Goal: Find specific page/section: Find specific page/section

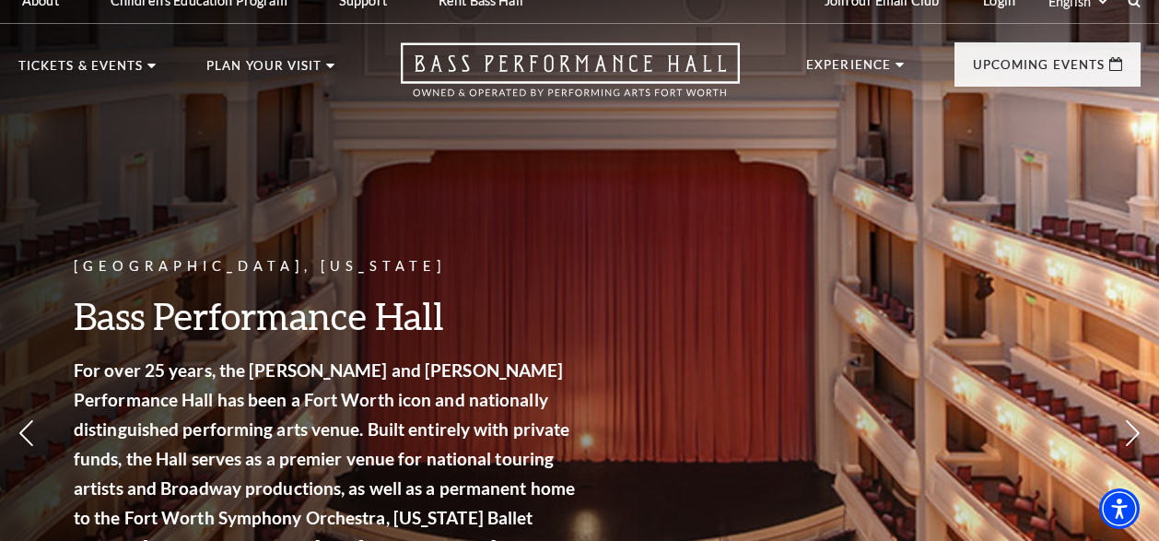
scroll to position [29, 0]
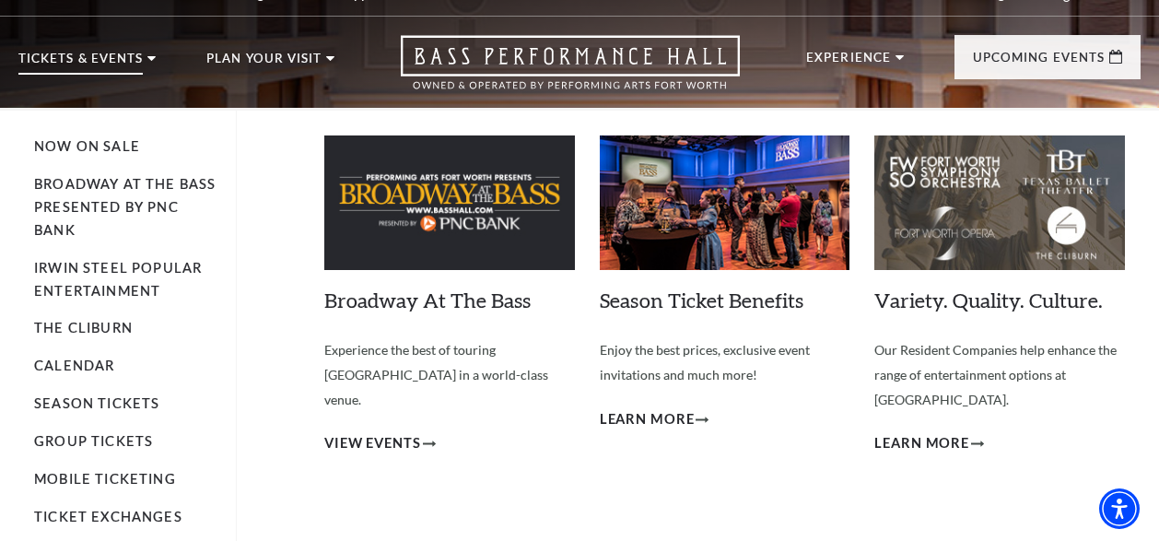
click at [131, 62] on p "Tickets & Events" at bounding box center [80, 64] width 124 height 22
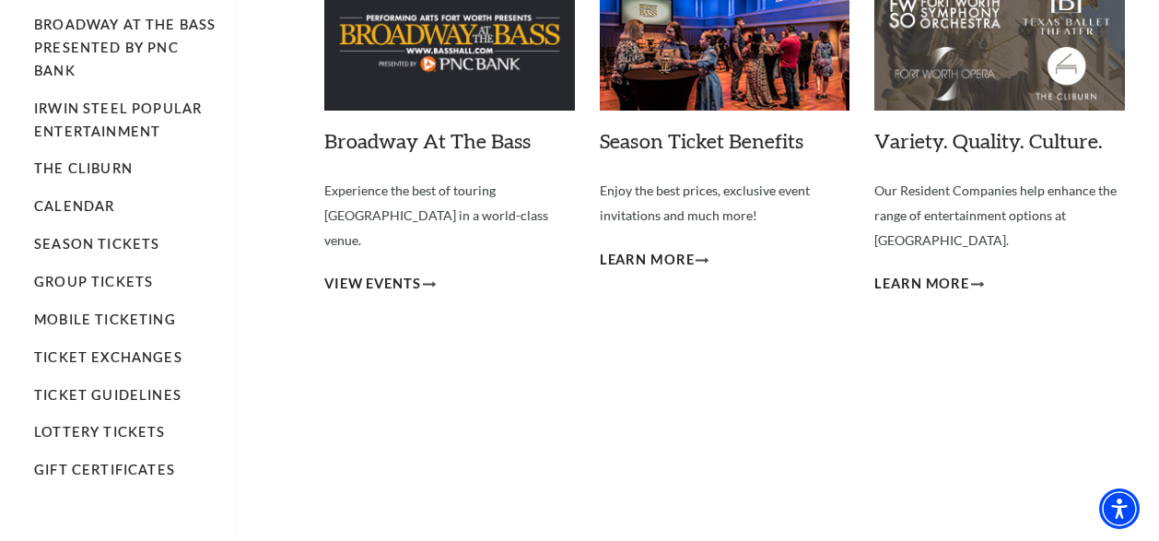
scroll to position [198, 0]
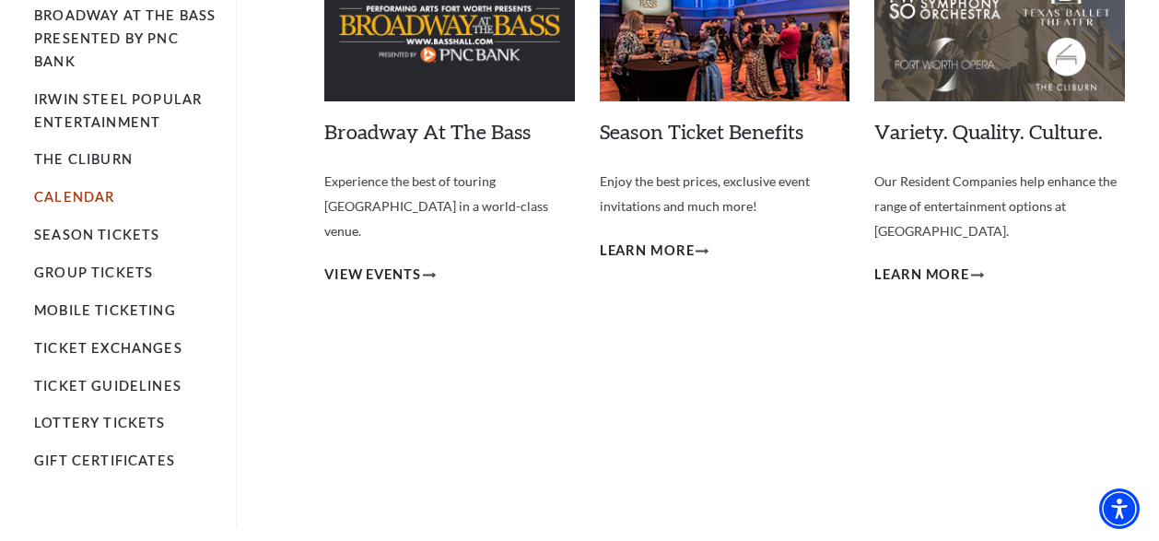
click at [107, 201] on link "Calendar" at bounding box center [74, 197] width 80 height 16
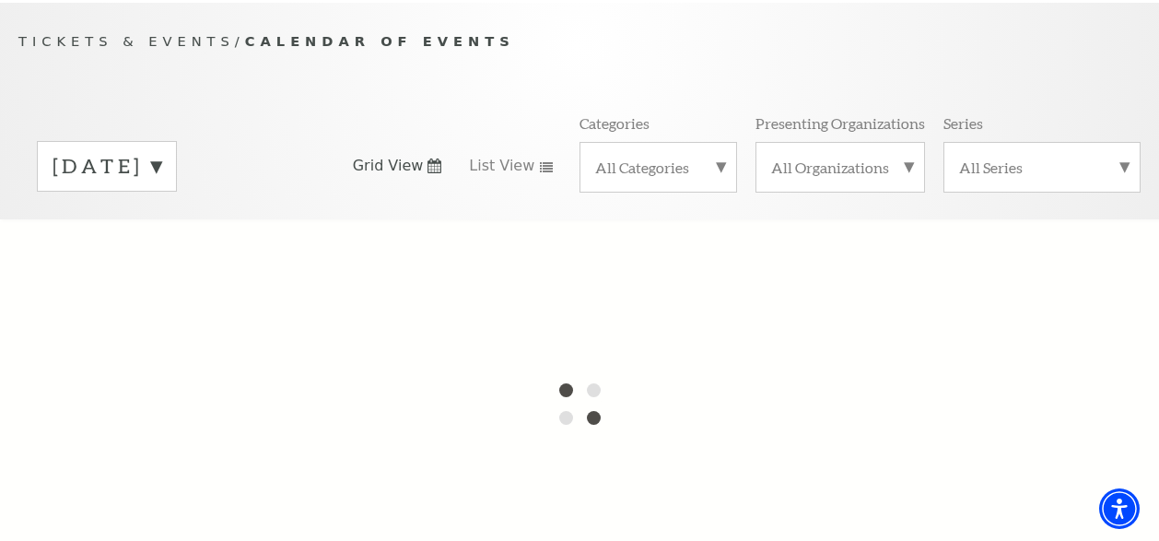
scroll to position [171, 0]
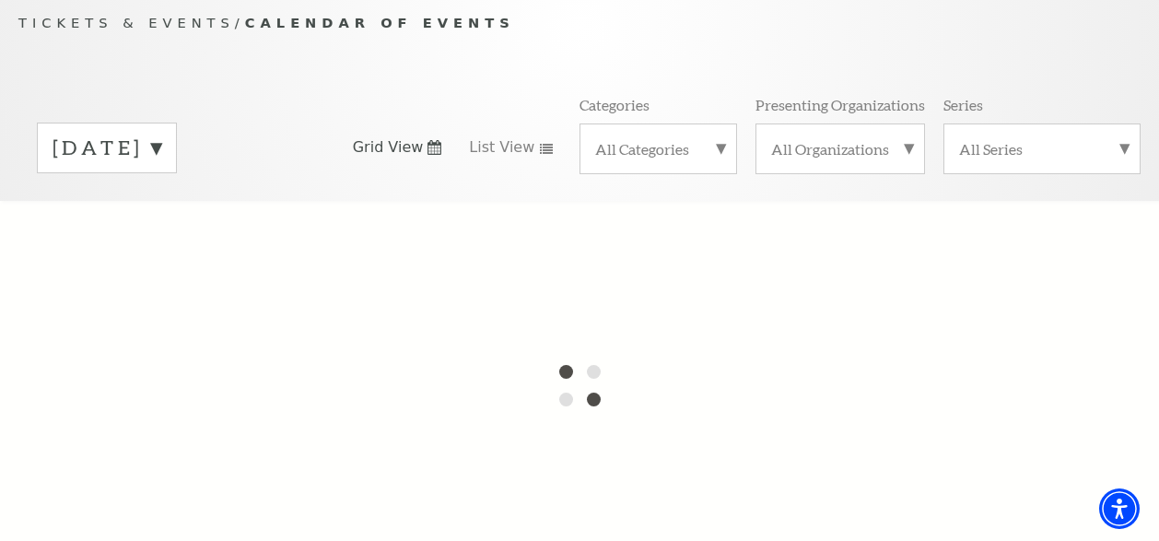
click at [161, 143] on label "September 2025" at bounding box center [107, 148] width 109 height 29
click at [161, 185] on label "October 2025" at bounding box center [107, 187] width 109 height 40
click at [161, 151] on label "September 2025" at bounding box center [107, 148] width 109 height 29
click at [161, 182] on label "October 2025" at bounding box center [107, 187] width 109 height 40
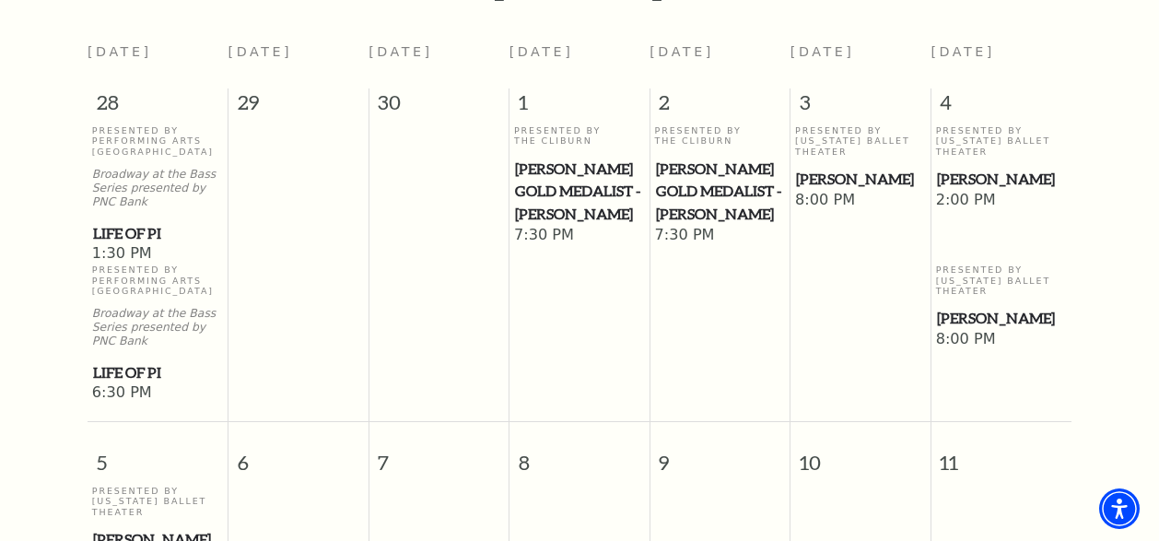
scroll to position [469, 0]
